Goal: Task Accomplishment & Management: Manage account settings

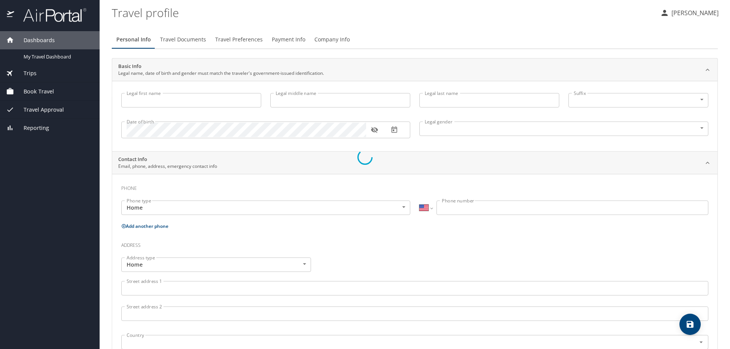
select select "US"
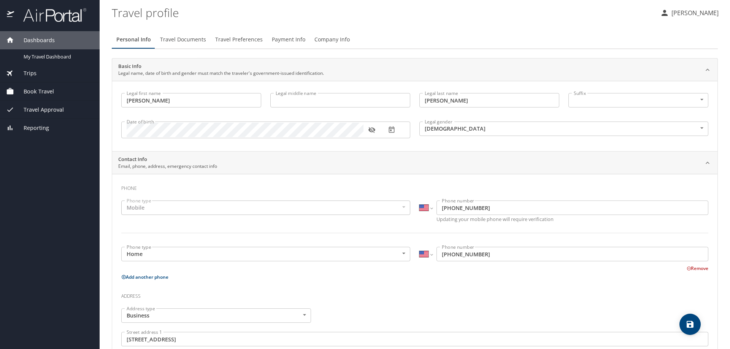
type input "[PERSON_NAME]"
type input "[DEMOGRAPHIC_DATA]"
type input "[PERSON_NAME]"
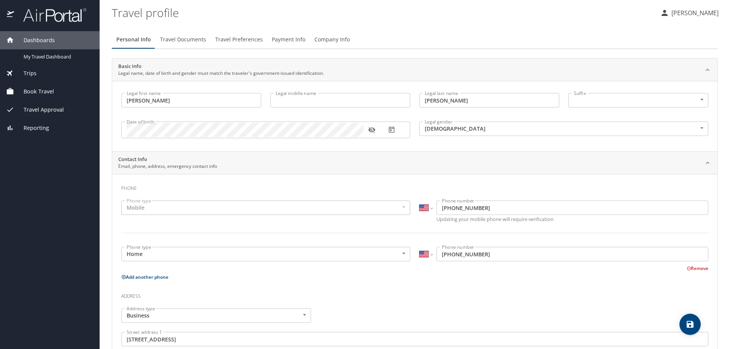
type input "[PHONE_NUMBER]"
click at [375, 132] on icon "button" at bounding box center [372, 130] width 8 height 8
click at [685, 13] on p "[PERSON_NAME]" at bounding box center [693, 12] width 49 height 9
click at [671, 87] on li "Sign out" at bounding box center [687, 85] width 78 height 14
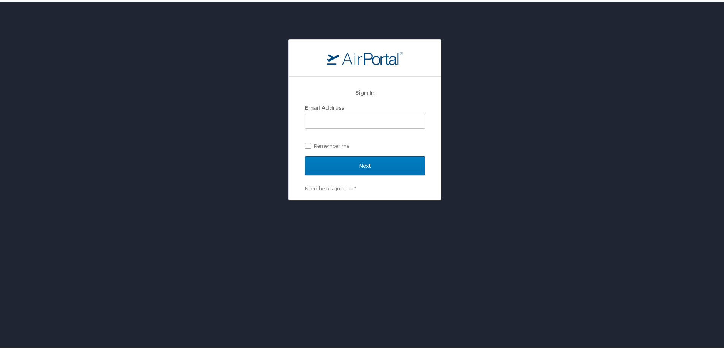
click at [457, 93] on div "Sign In Email Address Remember me Next Need help signing in? Forgot password? H…" at bounding box center [365, 118] width 730 height 161
